Goal: Task Accomplishment & Management: Manage account settings

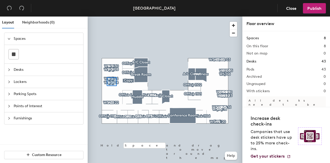
click at [107, 16] on div at bounding box center [165, 16] width 155 height 0
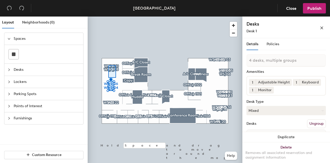
click at [108, 16] on div at bounding box center [165, 16] width 155 height 0
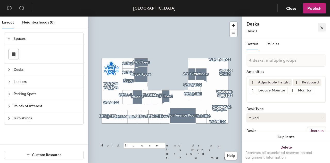
click at [321, 28] on icon "close" at bounding box center [321, 28] width 3 height 3
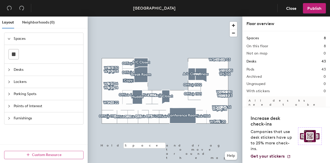
click at [40, 153] on span "Custom Resource" at bounding box center [47, 154] width 30 height 4
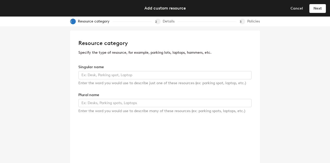
click at [165, 21] on div "Details" at bounding box center [170, 22] width 15 height 6
click at [298, 6] on span "Cancel" at bounding box center [296, 8] width 12 height 4
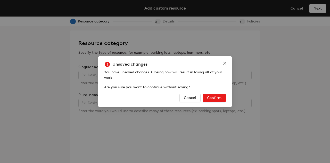
click at [209, 97] on span "Confirm" at bounding box center [214, 97] width 14 height 4
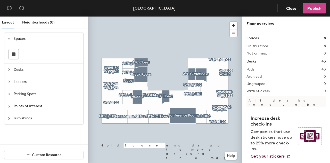
click at [319, 10] on span "Publish" at bounding box center [314, 8] width 14 height 5
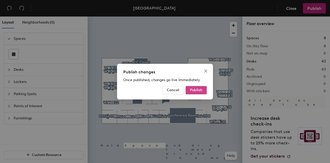
click at [201, 90] on span "Publish" at bounding box center [196, 90] width 12 height 4
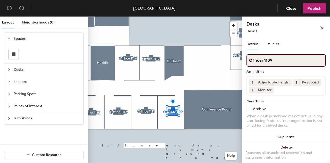
click at [263, 61] on input "Officer 1109" at bounding box center [285, 60] width 79 height 12
type input "Office 1109"
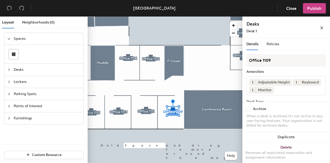
click at [318, 9] on span "Publish" at bounding box center [314, 8] width 14 height 5
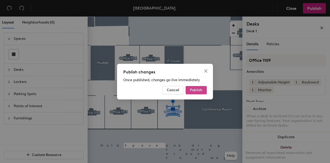
click at [194, 90] on span "Publish" at bounding box center [196, 90] width 12 height 4
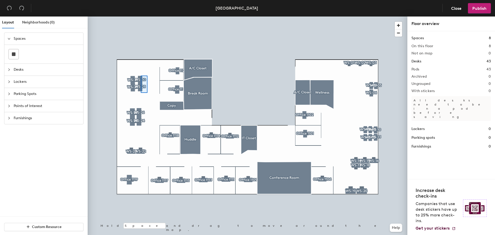
click at [141, 16] on div at bounding box center [248, 16] width 320 height 0
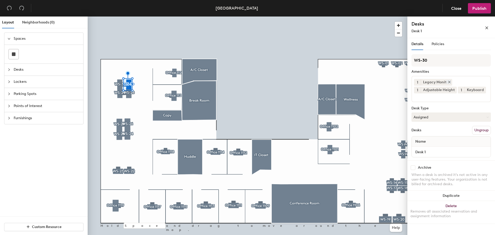
click at [449, 82] on icon at bounding box center [449, 82] width 4 height 4
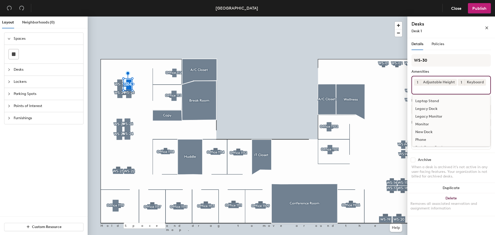
click at [443, 91] on input at bounding box center [437, 89] width 46 height 6
click at [430, 122] on div "Monitor" at bounding box center [451, 124] width 78 height 8
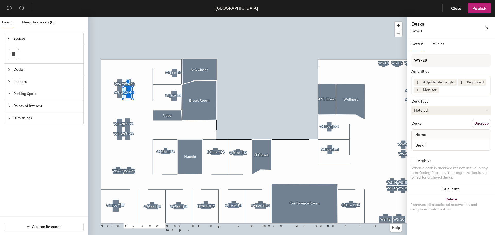
click at [487, 111] on icon at bounding box center [487, 110] width 2 height 2
click at [428, 141] on div "Hoteled" at bounding box center [438, 142] width 52 height 8
click at [427, 112] on button "Hoteled" at bounding box center [450, 110] width 79 height 9
click at [420, 126] on div "Assigned" at bounding box center [438, 126] width 52 height 8
click at [18, 71] on span "Desks" at bounding box center [47, 70] width 66 height 12
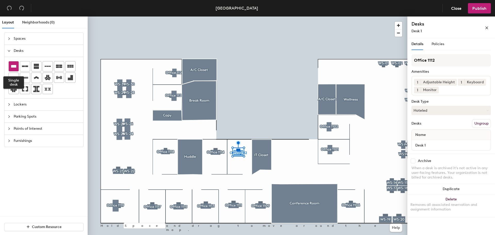
click at [15, 68] on icon at bounding box center [14, 66] width 6 height 6
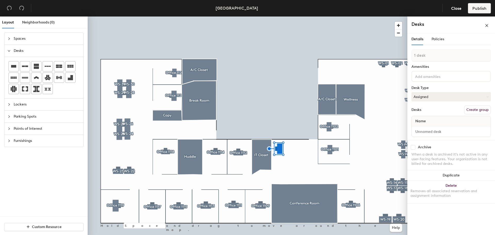
click at [478, 109] on button "Create group" at bounding box center [477, 109] width 27 height 9
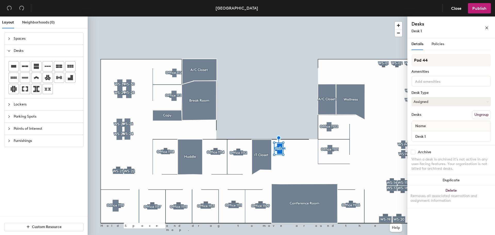
drag, startPoint x: 442, startPoint y: 57, endPoint x: 408, endPoint y: 61, distance: 33.9
click at [408, 61] on div "Details Policies Pod 44 Amenities Desk Type Assigned Desks Ungroup Name Desk 1 …" at bounding box center [451, 137] width 88 height 199
type input "WS-21"
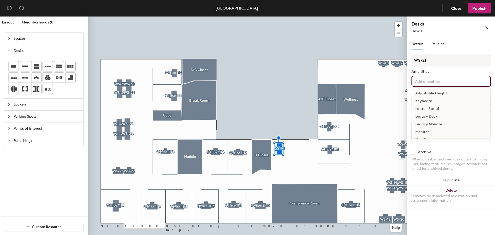
click at [420, 82] on input at bounding box center [437, 81] width 46 height 6
click at [440, 93] on div "Adjustable Height" at bounding box center [451, 93] width 78 height 8
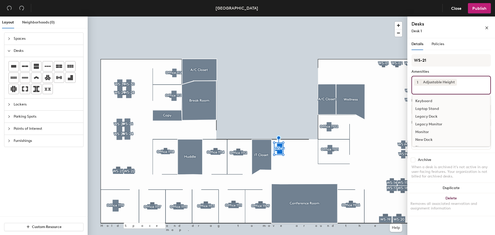
click at [428, 98] on div "Keyboard" at bounding box center [451, 101] width 78 height 8
click at [429, 123] on div "Monitor" at bounding box center [451, 124] width 78 height 8
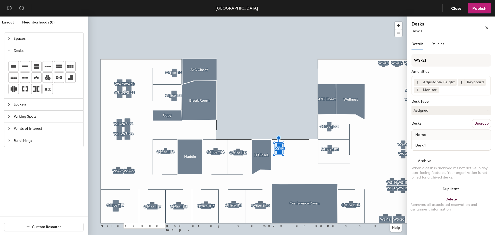
click at [460, 47] on div "Details Policies" at bounding box center [450, 44] width 79 height 12
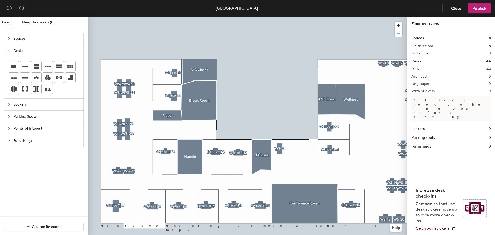
click at [7, 36] on div "Spaces" at bounding box center [43, 39] width 79 height 12
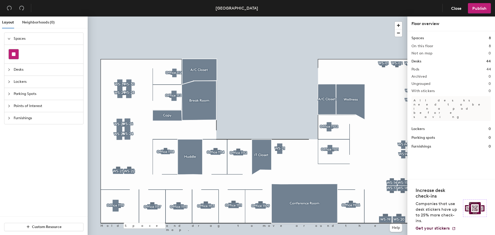
click at [14, 52] on div at bounding box center [14, 54] width 10 height 10
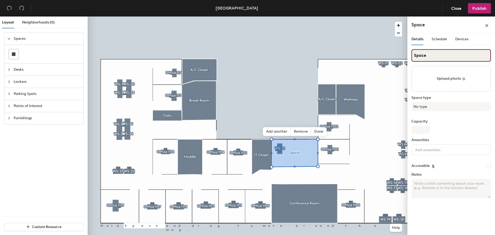
click at [405, 58] on div "Layout Neighborhoods (0) Spaces Desks Lockers Parking Spots Points of Interest …" at bounding box center [247, 126] width 495 height 220
type input "Welcome Area"
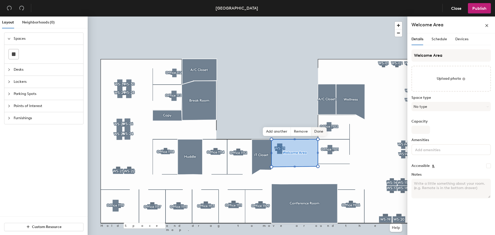
click at [321, 131] on span "Done" at bounding box center [318, 131] width 15 height 9
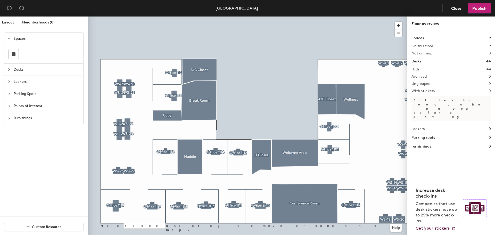
click at [292, 16] on div at bounding box center [248, 16] width 320 height 0
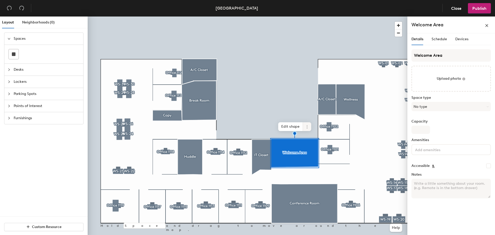
click at [306, 128] on icon at bounding box center [307, 127] width 4 height 4
click at [309, 156] on span "Delete" at bounding box center [326, 156] width 46 height 9
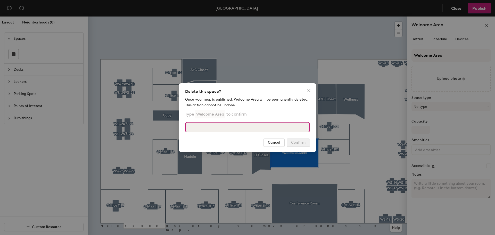
click at [235, 128] on input at bounding box center [247, 127] width 125 height 10
click at [224, 123] on input "welcome area" at bounding box center [247, 127] width 125 height 10
click at [239, 128] on input "welcome area" at bounding box center [247, 127] width 125 height 10
drag, startPoint x: 220, startPoint y: 128, endPoint x: 179, endPoint y: 126, distance: 40.5
click at [179, 126] on div "Delete this space? Once your map is published, Welcome Area will be permanently…" at bounding box center [247, 117] width 137 height 69
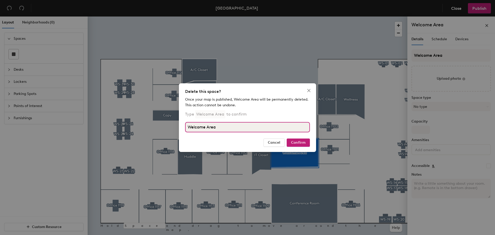
type input "Welcome Area"
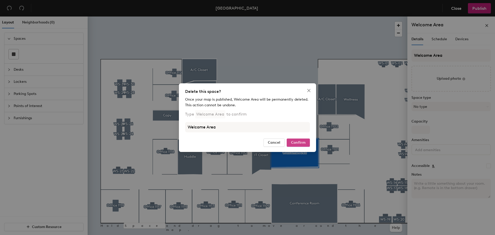
click at [299, 145] on button "Confirm" at bounding box center [298, 142] width 23 height 8
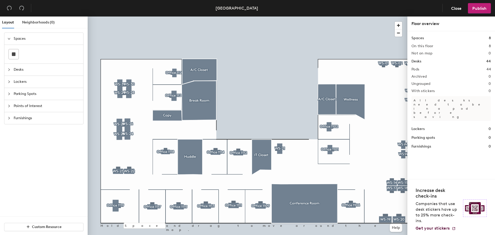
click at [11, 104] on div at bounding box center [10, 106] width 6 height 6
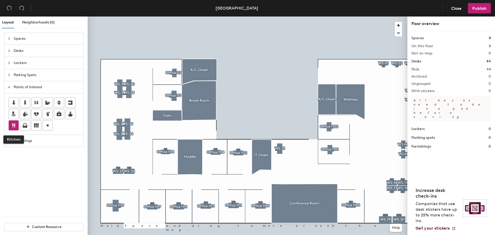
click at [14, 123] on icon at bounding box center [14, 125] width 6 height 6
click at [27, 128] on icon at bounding box center [25, 125] width 6 height 6
click at [70, 115] on icon at bounding box center [70, 114] width 5 height 5
click at [302, 160] on span "Done" at bounding box center [304, 159] width 15 height 9
click at [329, 16] on div at bounding box center [248, 16] width 320 height 0
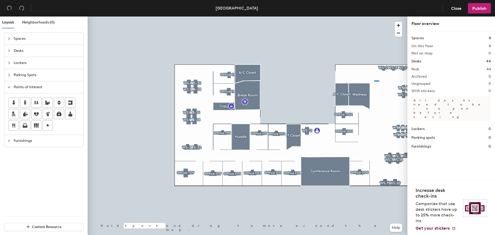
click at [374, 16] on div at bounding box center [248, 16] width 320 height 0
click at [404, 16] on div at bounding box center [248, 16] width 320 height 0
click at [453, 8] on span "Close" at bounding box center [456, 8] width 10 height 5
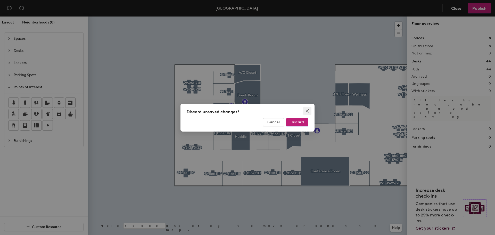
click at [310, 111] on span "Close" at bounding box center [307, 111] width 8 height 4
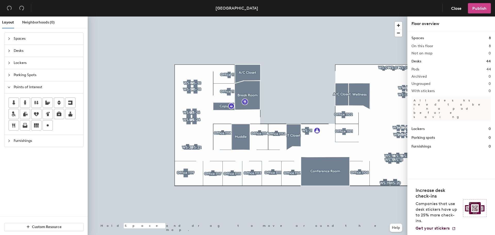
click at [475, 8] on span "Publish" at bounding box center [479, 8] width 14 height 5
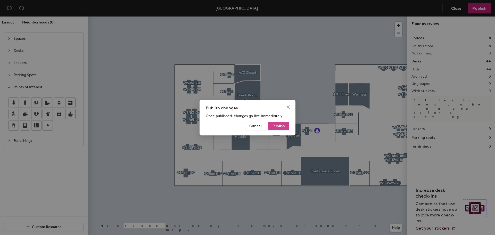
click at [279, 124] on span "Publish" at bounding box center [278, 126] width 12 height 4
